Goal: Transaction & Acquisition: Purchase product/service

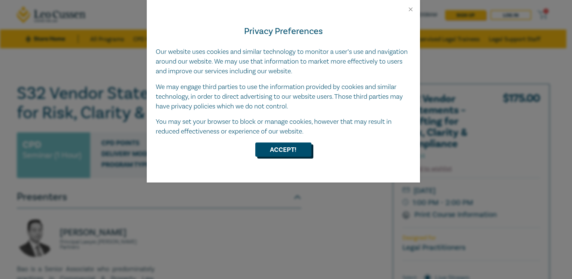
click at [280, 151] on button "Accept!" at bounding box center [283, 150] width 56 height 14
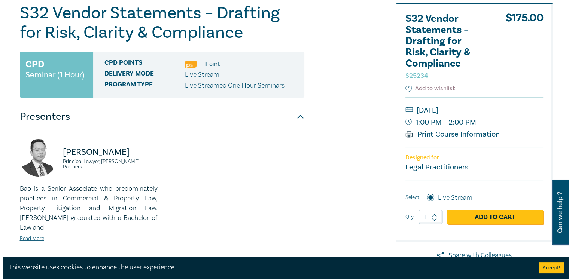
scroll to position [75, 0]
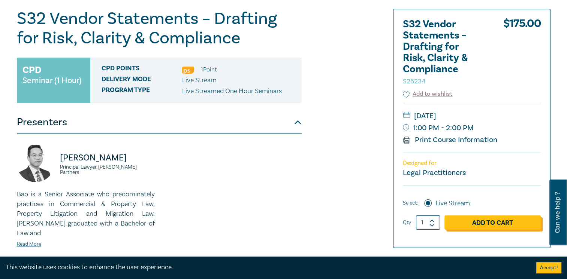
click at [500, 222] on link "Add to Cart" at bounding box center [492, 223] width 96 height 14
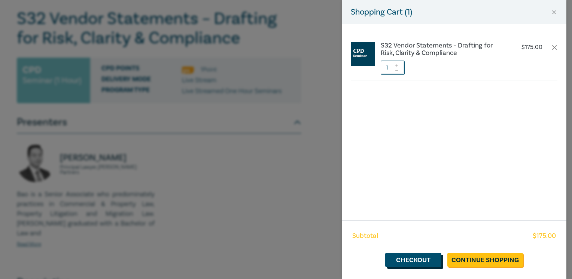
click at [416, 265] on link "Checkout" at bounding box center [413, 260] width 56 height 14
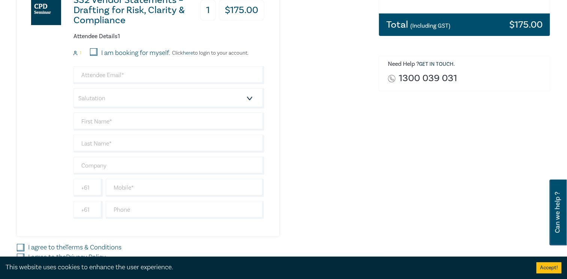
scroll to position [150, 0]
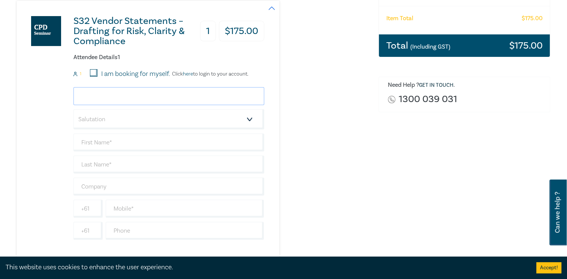
click at [127, 101] on input "email" at bounding box center [168, 96] width 191 height 18
type input "andrew.m@laurierlawyers.com.au"
type input "[PERSON_NAME]"
type input "Mumford"
type input "Laurier Lawyers"
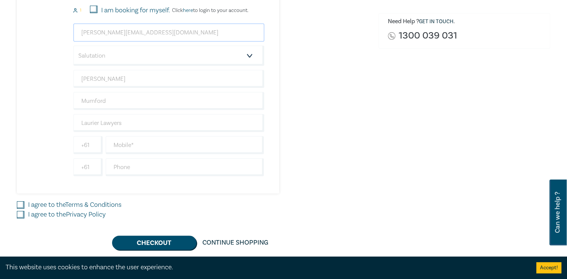
scroll to position [225, 0]
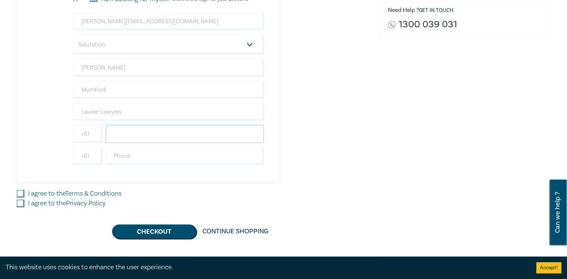
click at [166, 137] on input "text" at bounding box center [185, 134] width 158 height 18
type input "0427381048"
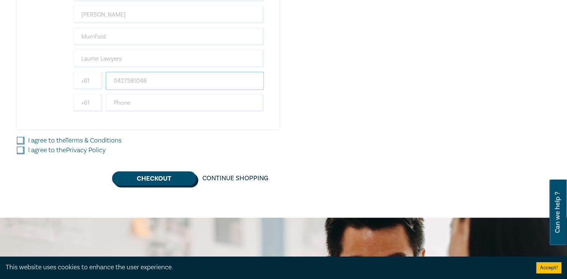
scroll to position [300, 0]
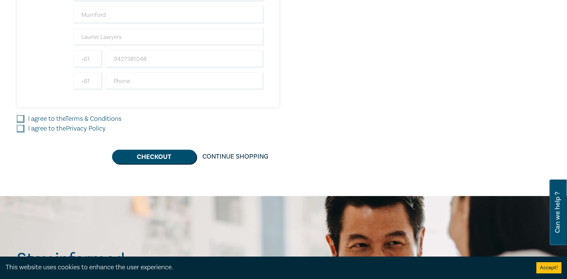
click at [23, 122] on div "I agree to the Terms & Conditions" at bounding box center [193, 119] width 352 height 10
click at [17, 119] on input "I agree to the Terms & Conditions" at bounding box center [20, 118] width 7 height 7
checkbox input "true"
click at [20, 128] on input "I agree to the Privacy Policy" at bounding box center [20, 128] width 7 height 7
checkbox input "true"
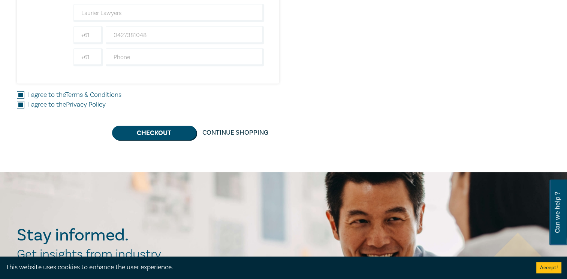
scroll to position [324, 0]
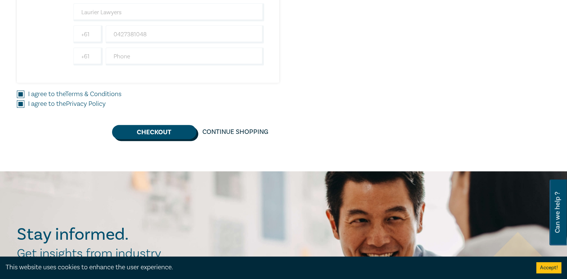
click at [161, 131] on button "Checkout" at bounding box center [154, 132] width 84 height 14
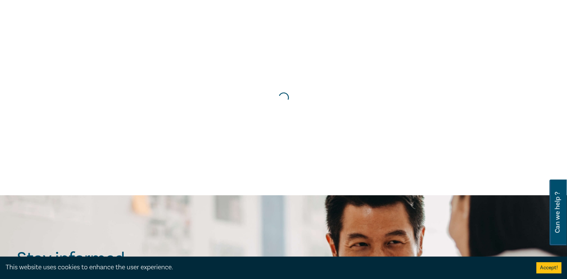
scroll to position [0, 0]
